Goal: Task Accomplishment & Management: Manage account settings

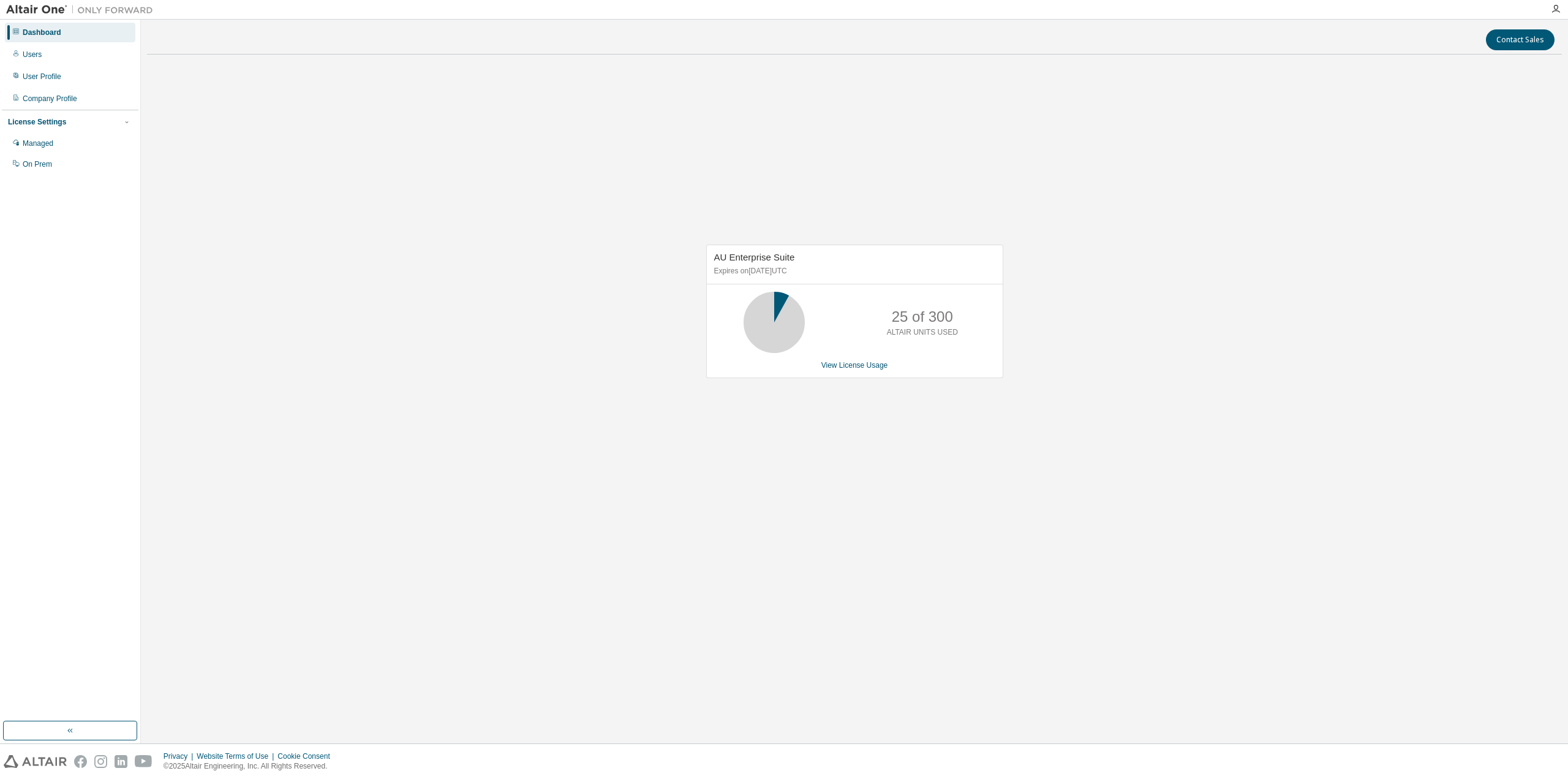
click at [61, 10] on img at bounding box center [83, 10] width 154 height 13
click at [42, 12] on img at bounding box center [83, 10] width 154 height 13
click at [38, 32] on div "Dashboard" at bounding box center [41, 32] width 38 height 10
click at [40, 15] on img at bounding box center [83, 10] width 154 height 13
click at [56, 74] on div "User Profile" at bounding box center [41, 76] width 38 height 10
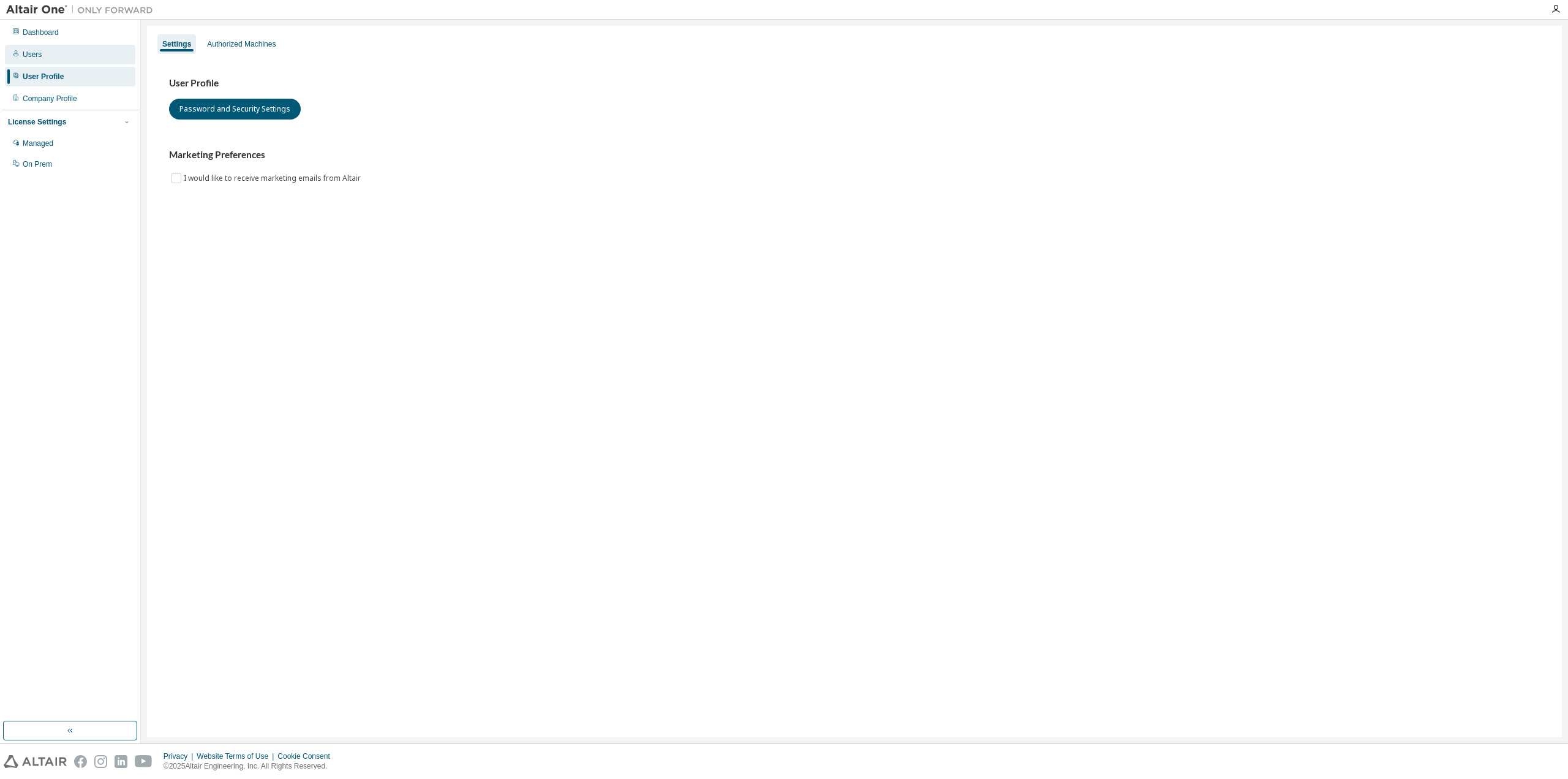
click at [55, 50] on div "Users" at bounding box center [70, 54] width 130 height 20
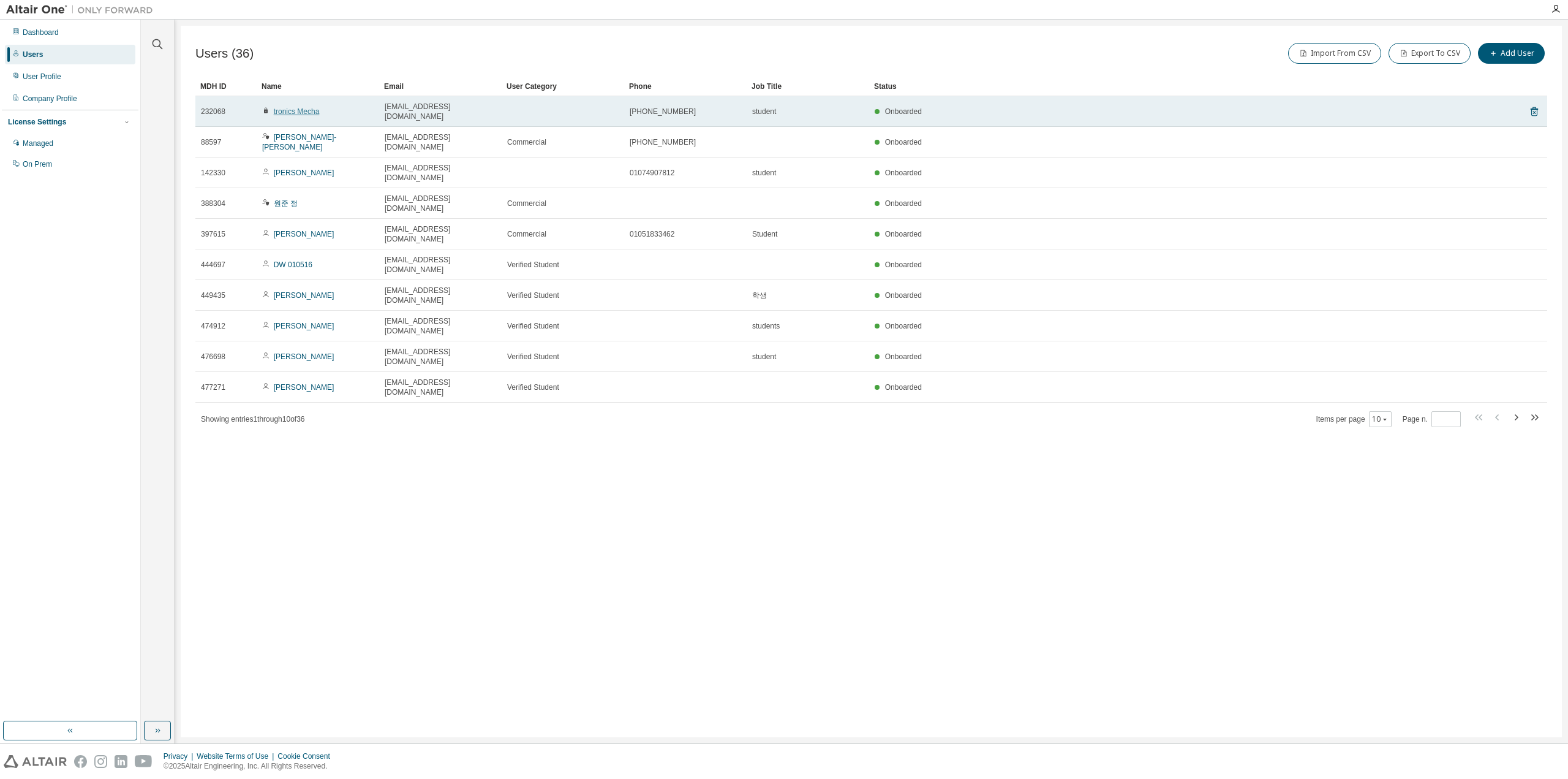
click at [293, 108] on link "tronics Mecha" at bounding box center [296, 112] width 46 height 9
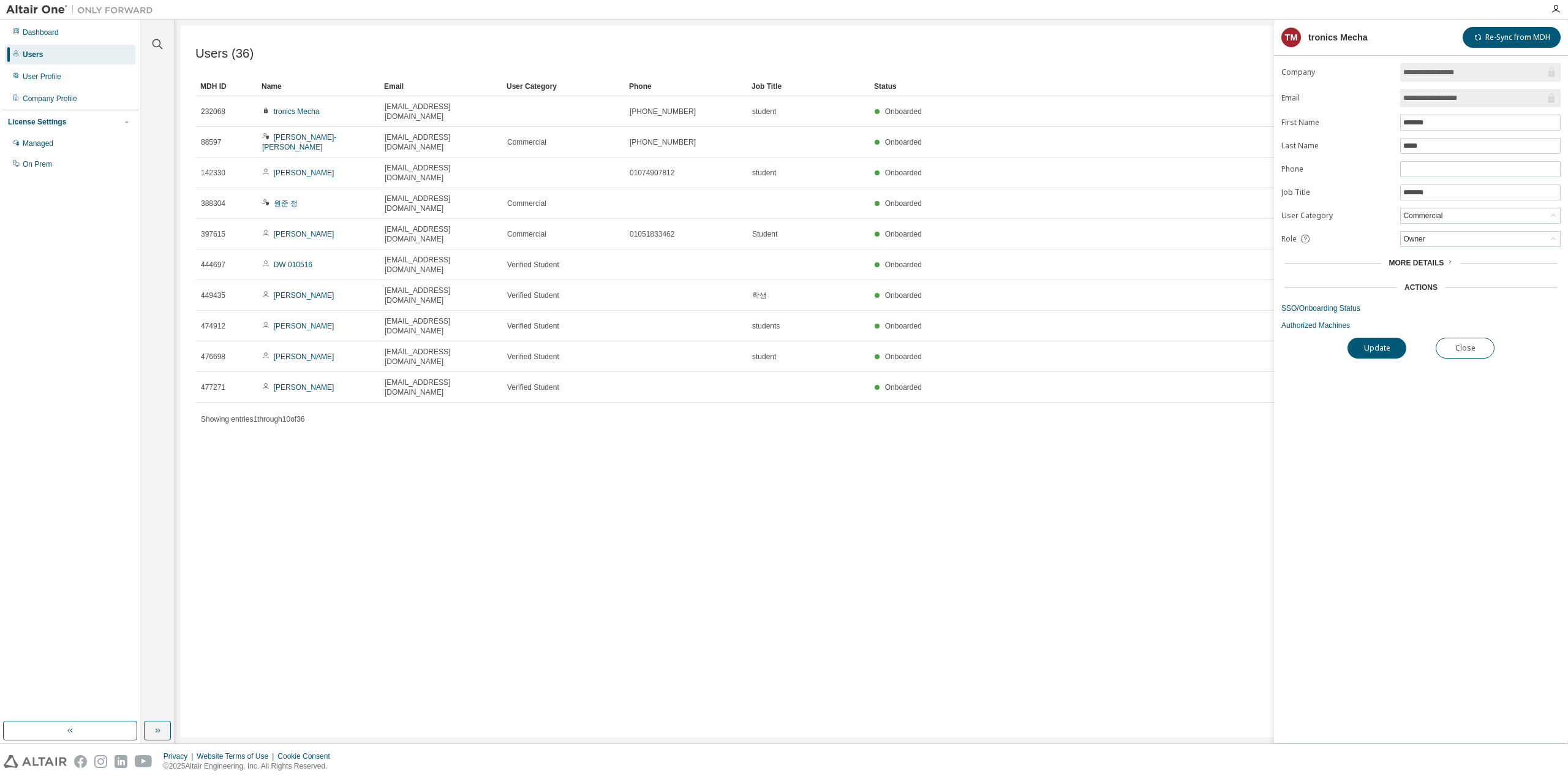
click at [1138, 419] on div "Users (36) Import From CSV Export To CSV Add User Clear Load Save Save As Field…" at bounding box center [871, 381] width 1381 height 712
click at [1435, 218] on div "Commercial" at bounding box center [1423, 215] width 43 height 13
